Goal: Check status: Check status

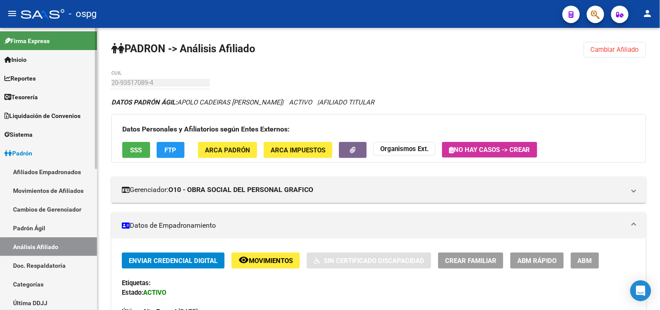
scroll to position [13, 0]
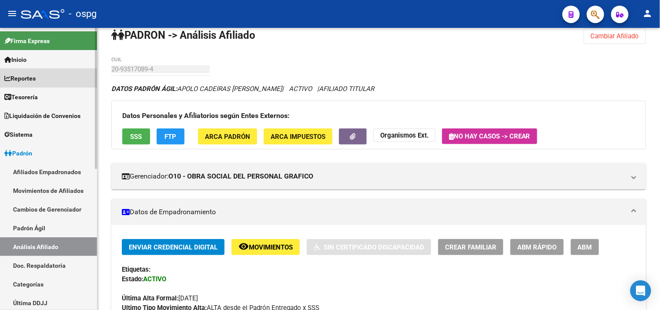
click at [32, 79] on span "Reportes" at bounding box center [19, 79] width 31 height 10
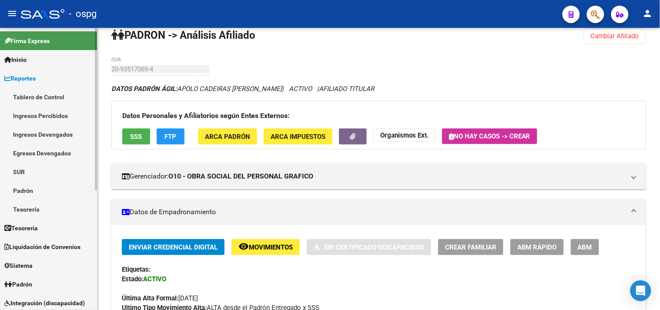
click at [41, 118] on link "Ingresos Percibidos" at bounding box center [48, 115] width 97 height 19
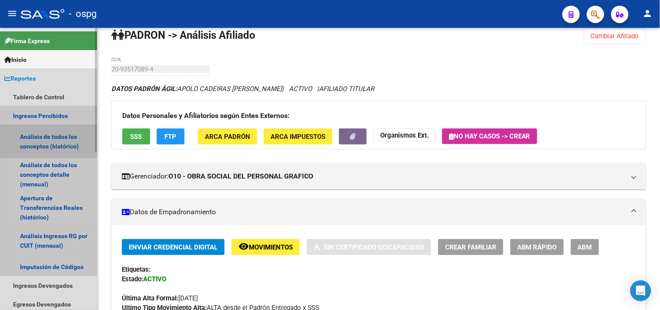
click at [42, 141] on link "Análisis de todos los conceptos (histórico)" at bounding box center [48, 141] width 97 height 33
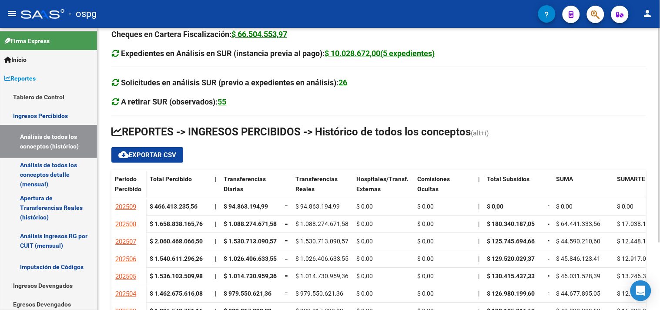
scroll to position [88, 0]
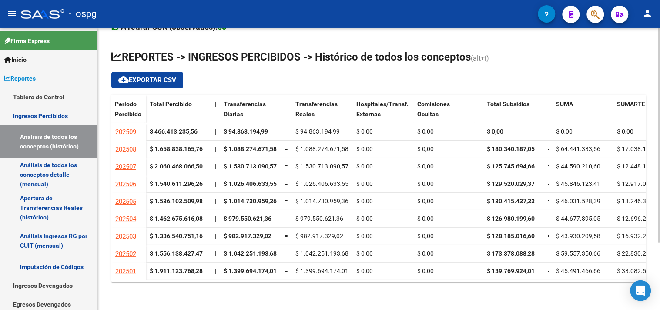
click at [660, 207] on div at bounding box center [659, 202] width 2 height 215
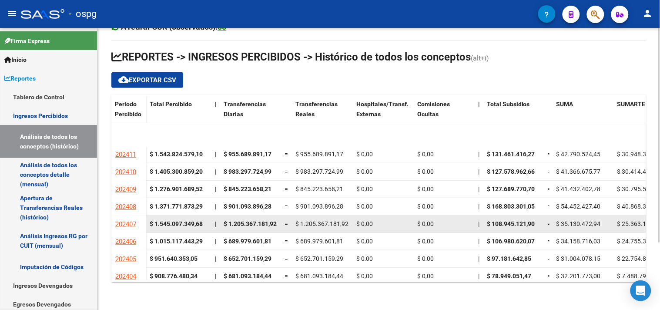
drag, startPoint x: 318, startPoint y: 271, endPoint x: 352, endPoint y: 271, distance: 33.9
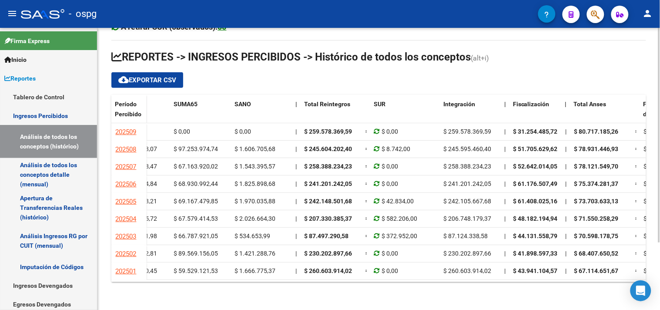
scroll to position [0, 523]
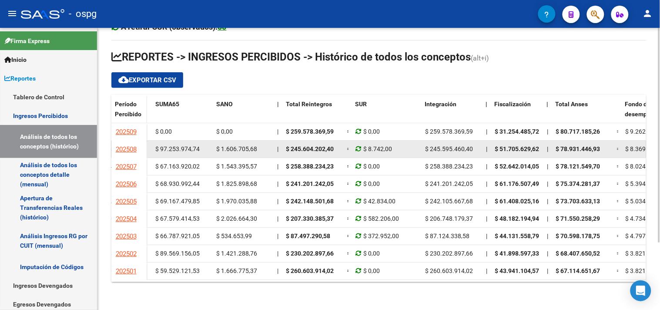
click at [399, 151] on div "$ 8.742,00" at bounding box center [387, 149] width 63 height 10
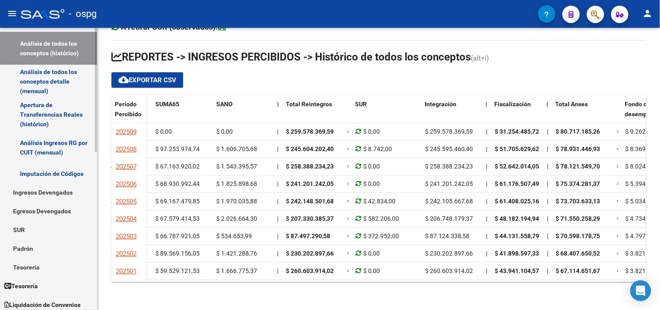
scroll to position [193, 0]
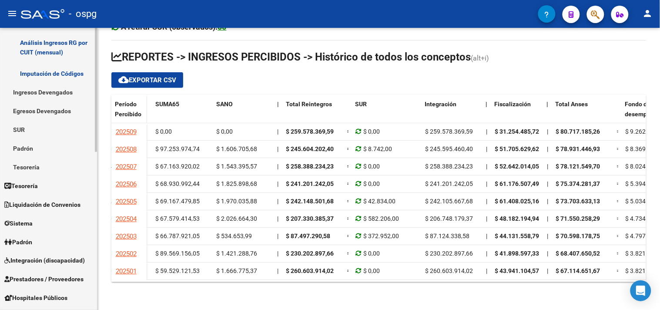
click at [40, 243] on link "Padrón" at bounding box center [48, 241] width 97 height 19
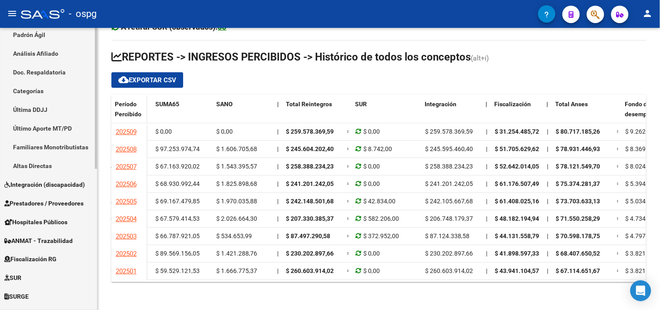
click at [47, 49] on link "Análisis Afiliado" at bounding box center [48, 53] width 97 height 19
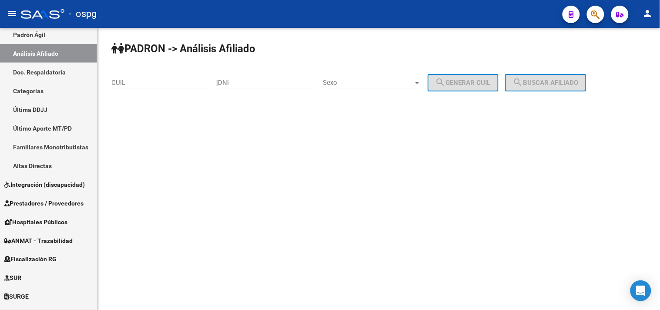
click at [154, 80] on input "CUIL" at bounding box center [160, 83] width 98 height 8
paste input "20-21787004-7"
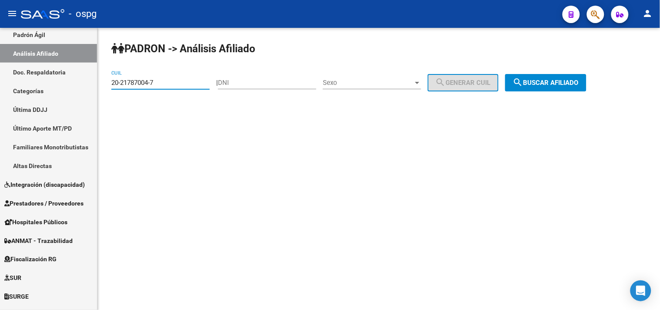
type input "20-21787004-7"
click at [522, 77] on button "search Buscar afiliado" at bounding box center [545, 82] width 81 height 17
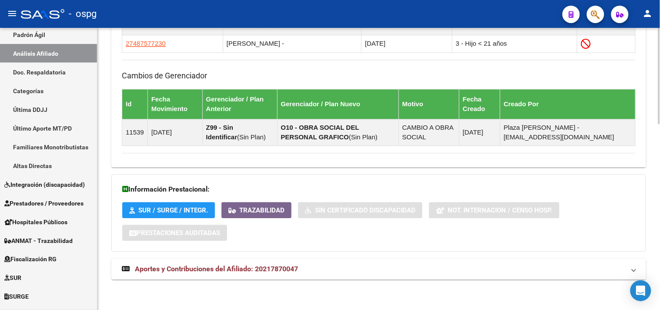
click at [327, 275] on mat-expansion-panel-header "Aportes y Contribuciones del Afiliado: 20217870047" at bounding box center [378, 268] width 535 height 21
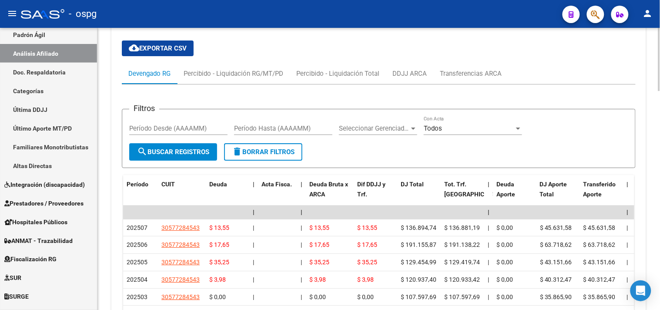
scroll to position [837, 0]
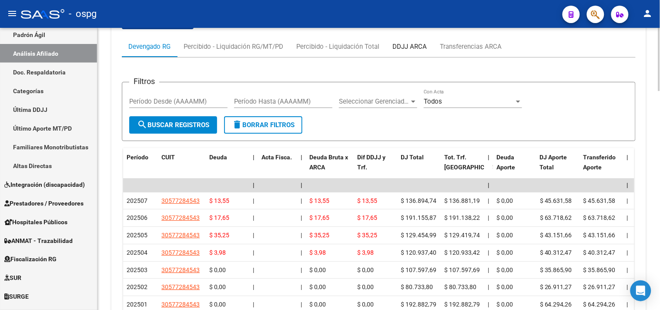
click at [402, 49] on div "DDJJ ARCA" at bounding box center [410, 47] width 34 height 10
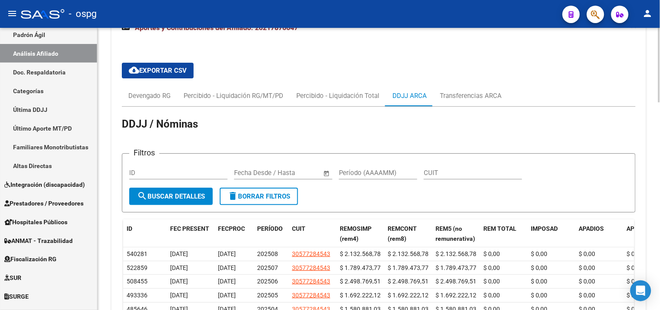
scroll to position [829, 0]
